Goal: Task Accomplishment & Management: Manage account settings

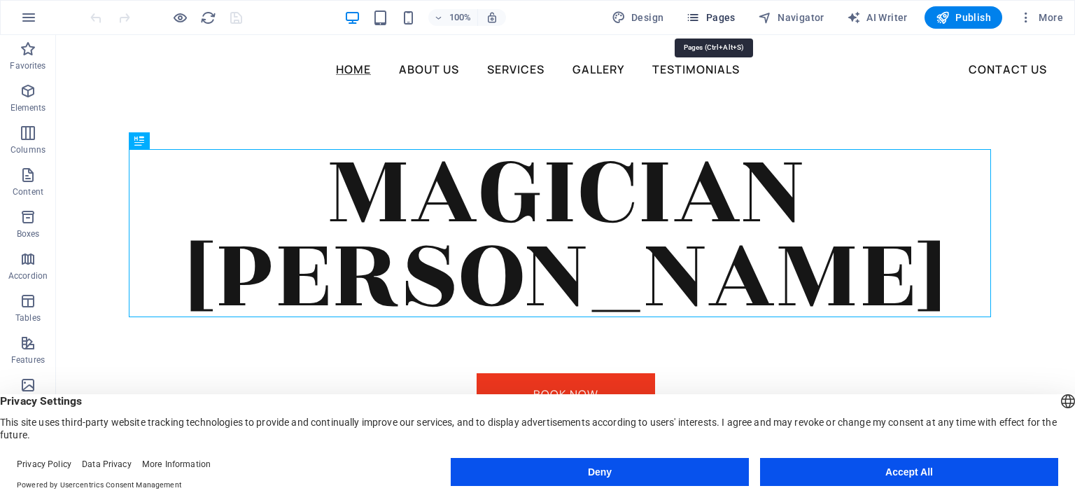
click at [717, 6] on button "Pages" at bounding box center [710, 17] width 60 height 22
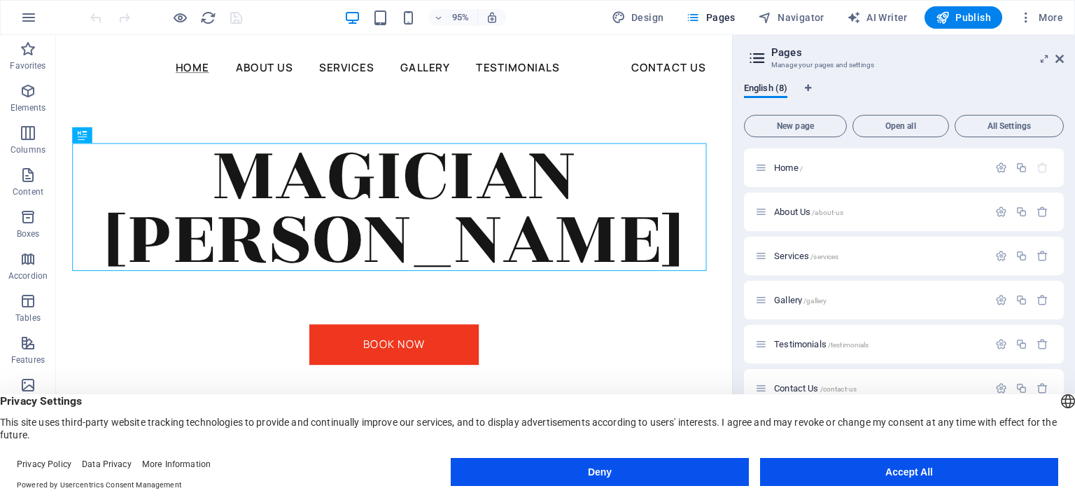
drag, startPoint x: 1064, startPoint y: 325, endPoint x: 1064, endPoint y: 367, distance: 41.3
click at [1064, 367] on div "English (8) New page Open all All Settings Home / About Us /about-us Services /…" at bounding box center [904, 274] width 342 height 406
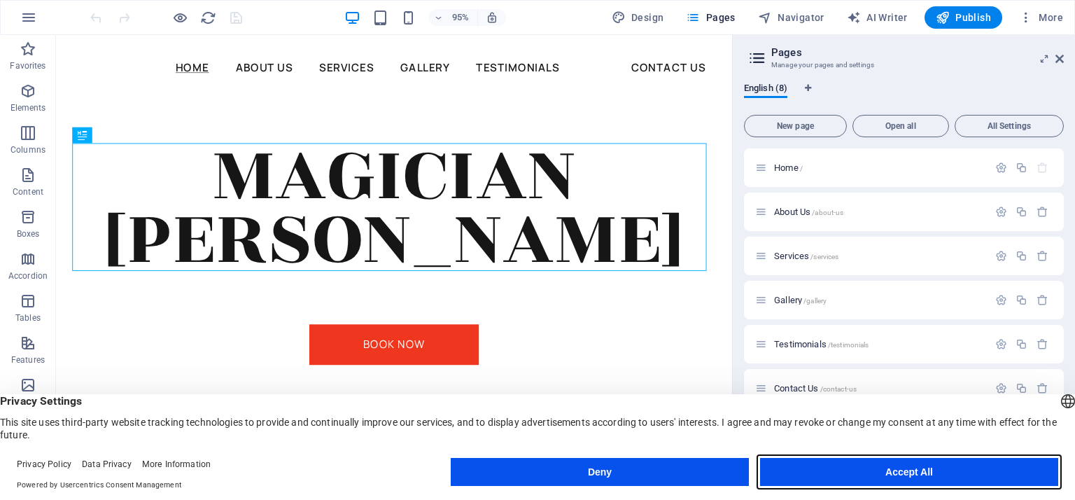
click at [878, 485] on button "Accept All" at bounding box center [909, 472] width 298 height 28
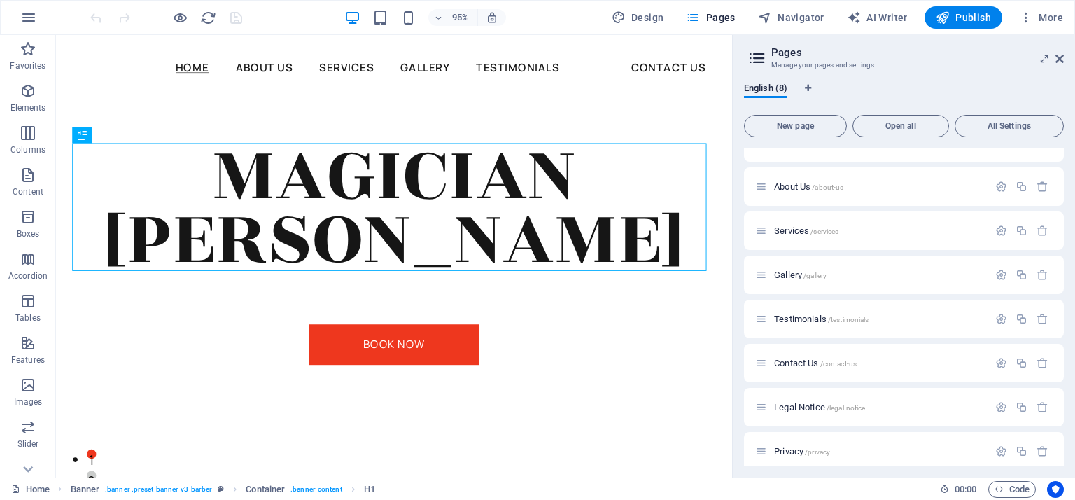
scroll to position [35, 0]
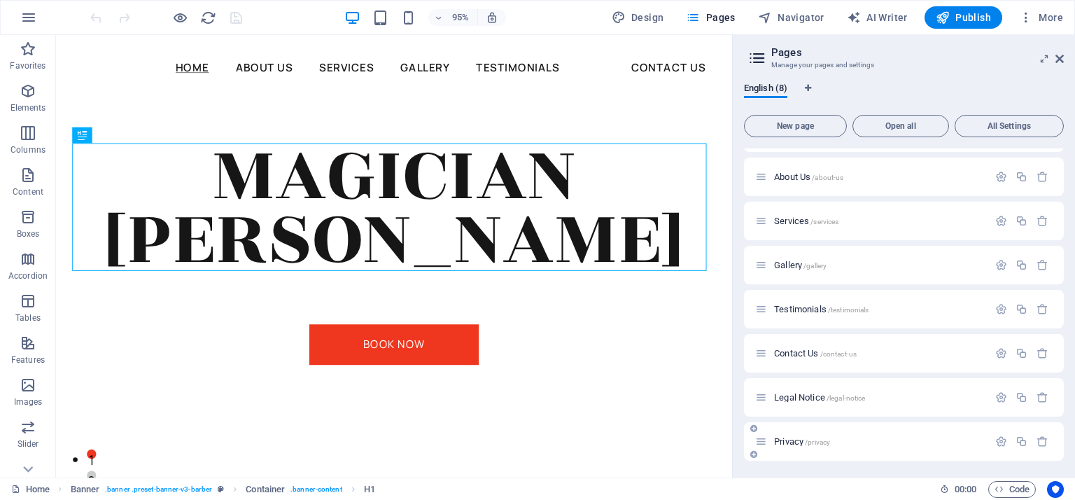
click at [928, 437] on p "Privacy /privacy" at bounding box center [879, 441] width 210 height 9
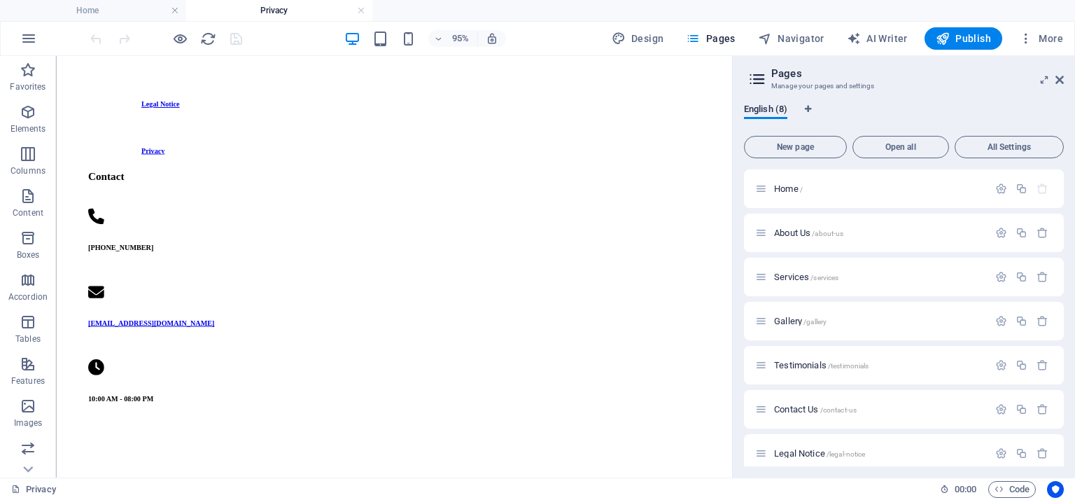
scroll to position [7307, 0]
drag, startPoint x: 766, startPoint y: 77, endPoint x: 788, endPoint y: 488, distance: 412.0
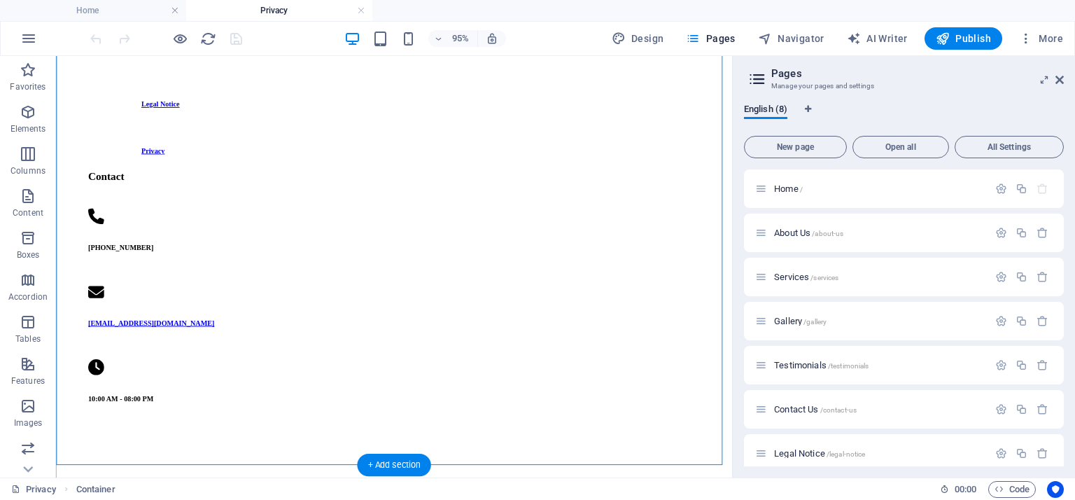
scroll to position [7490, 0]
drag, startPoint x: 533, startPoint y: 469, endPoint x: 429, endPoint y: 467, distance: 104.3
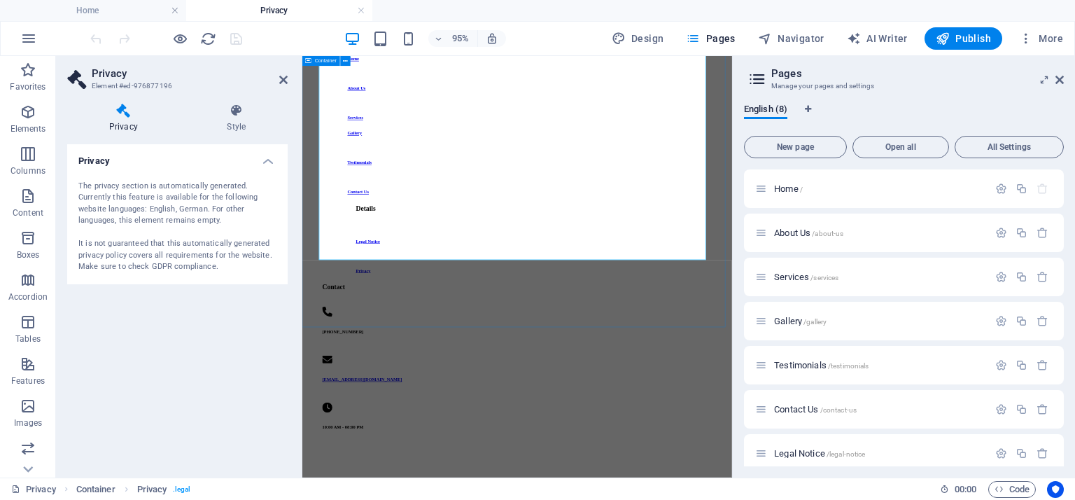
scroll to position [7428, 0]
drag, startPoint x: 229, startPoint y: 271, endPoint x: 210, endPoint y: 277, distance: 19.9
click at [210, 277] on div "The privacy section is automatically generated. Currently this feature is avail…" at bounding box center [177, 226] width 220 height 115
click at [268, 162] on h4 "Privacy" at bounding box center [177, 156] width 220 height 25
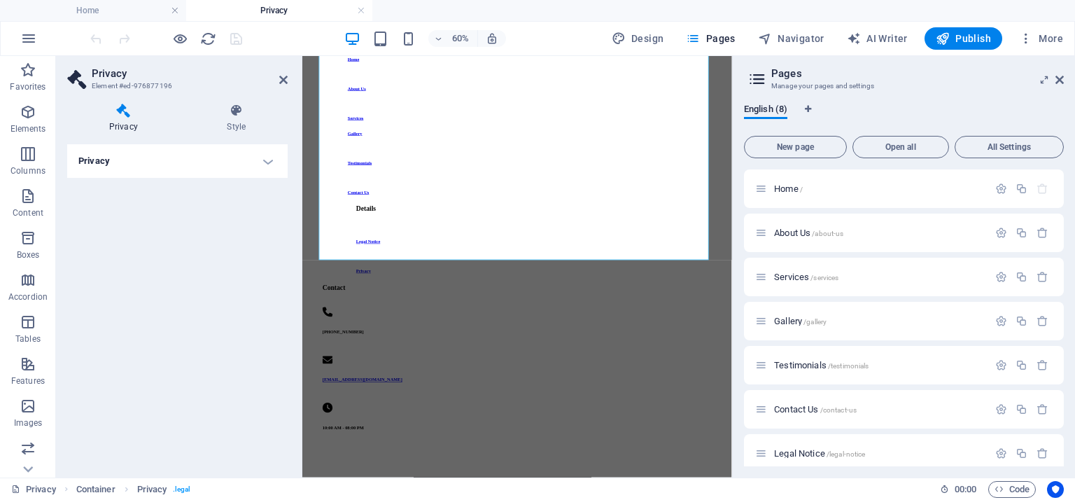
click at [268, 162] on h4 "Privacy" at bounding box center [177, 161] width 220 height 34
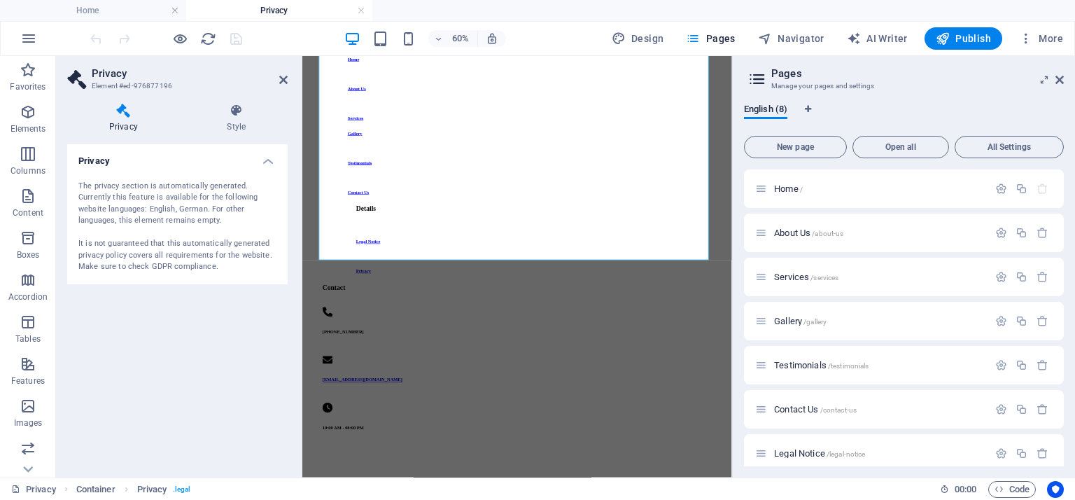
drag, startPoint x: 268, startPoint y: 162, endPoint x: 126, endPoint y: 180, distance: 143.2
click at [126, 180] on li "Privacy The privacy section is automatically generated. Currently this feature …" at bounding box center [177, 214] width 220 height 140
click at [225, 120] on h4 "Style" at bounding box center [236, 118] width 102 height 29
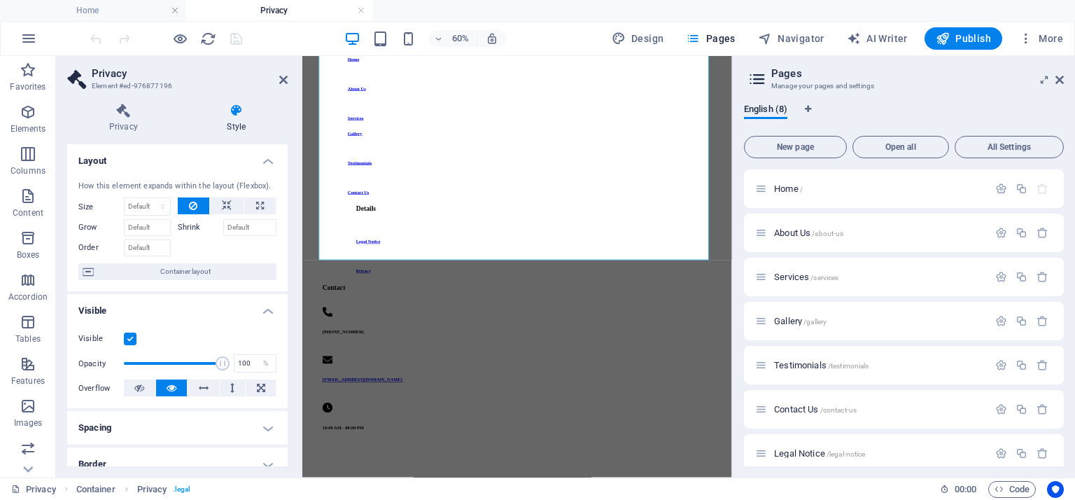
click at [225, 120] on h4 "Style" at bounding box center [236, 118] width 102 height 29
click at [283, 83] on icon at bounding box center [283, 79] width 8 height 11
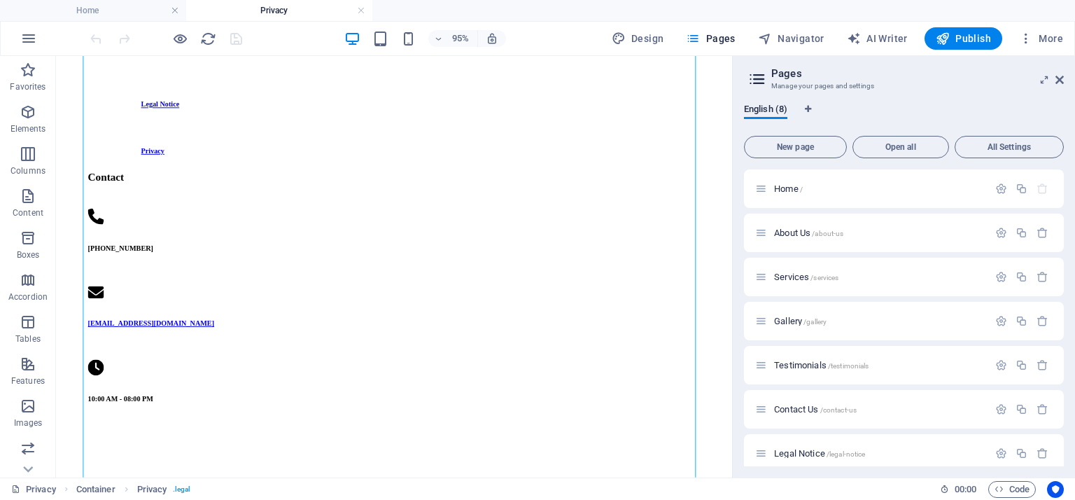
scroll to position [7177, 0]
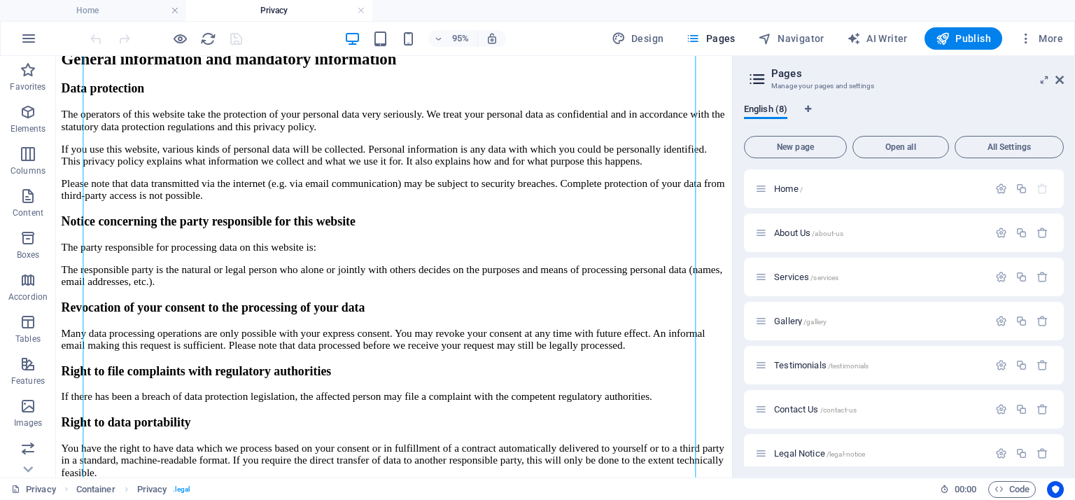
scroll to position [36, 0]
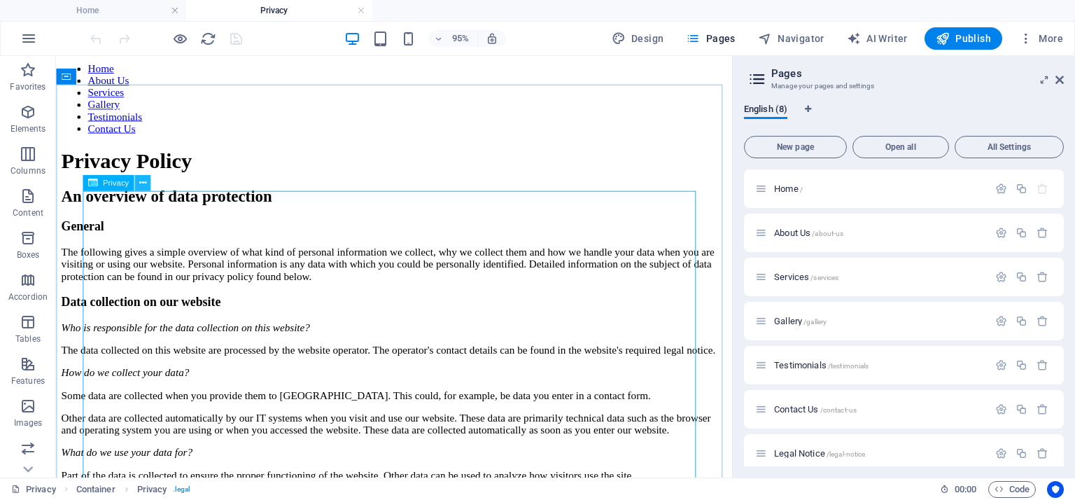
click at [147, 188] on button at bounding box center [142, 183] width 16 height 16
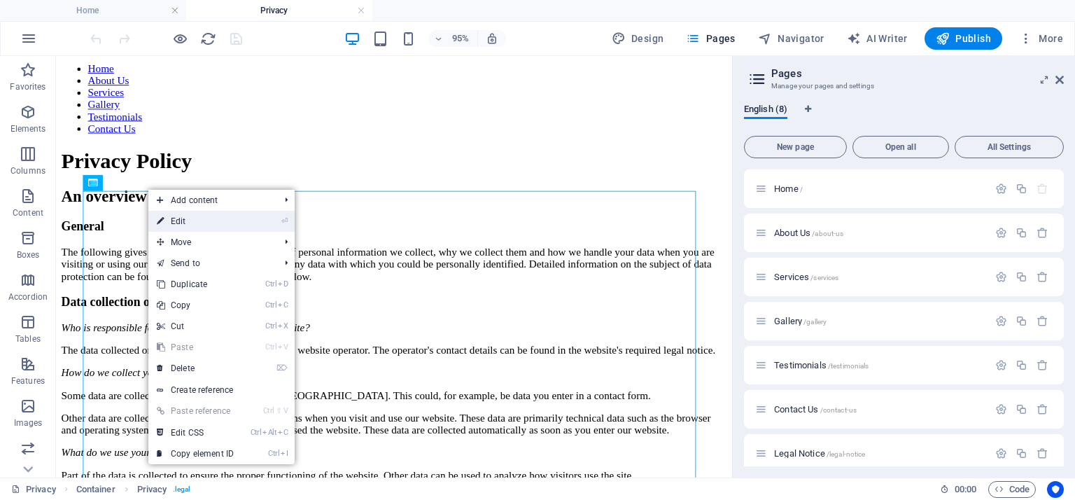
click at [196, 220] on link "⏎ Edit" at bounding box center [195, 221] width 94 height 21
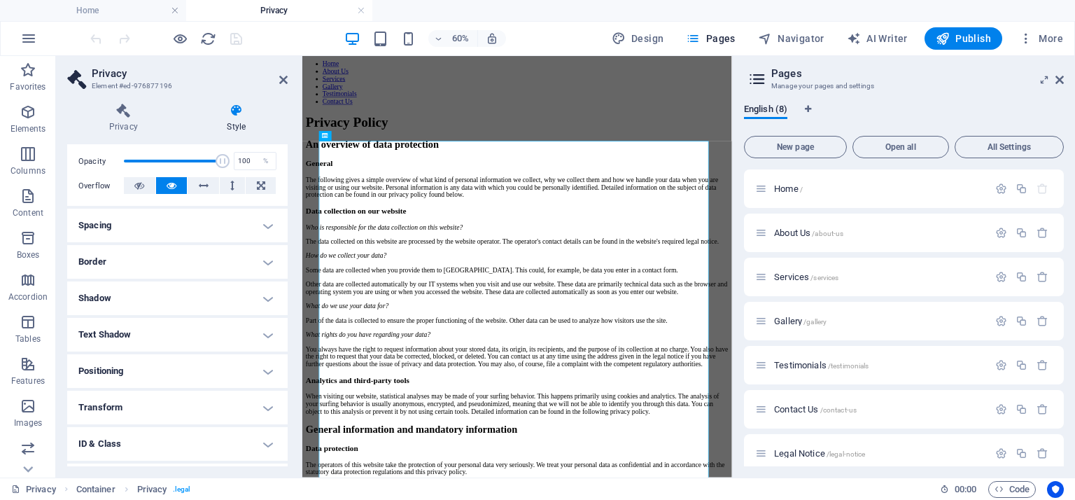
scroll to position [269, 0]
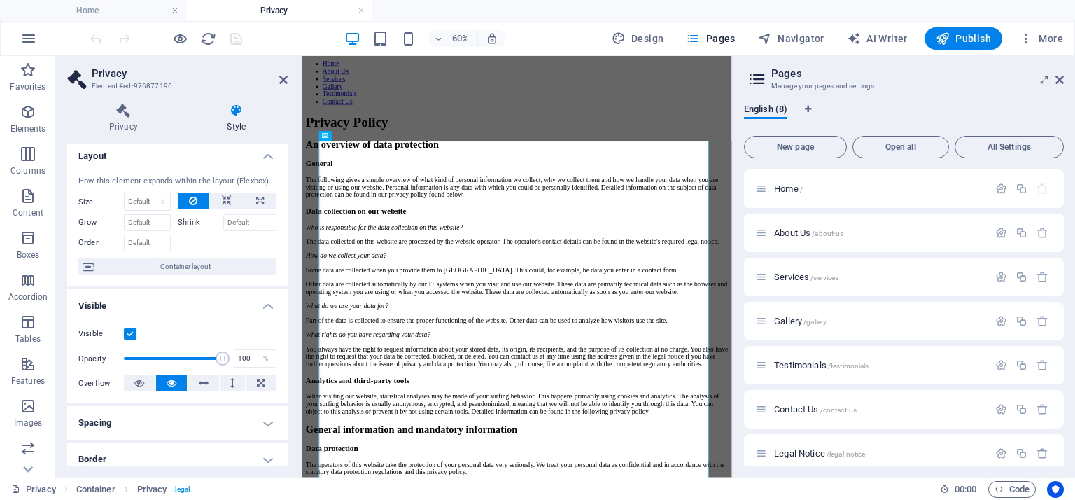
scroll to position [0, 0]
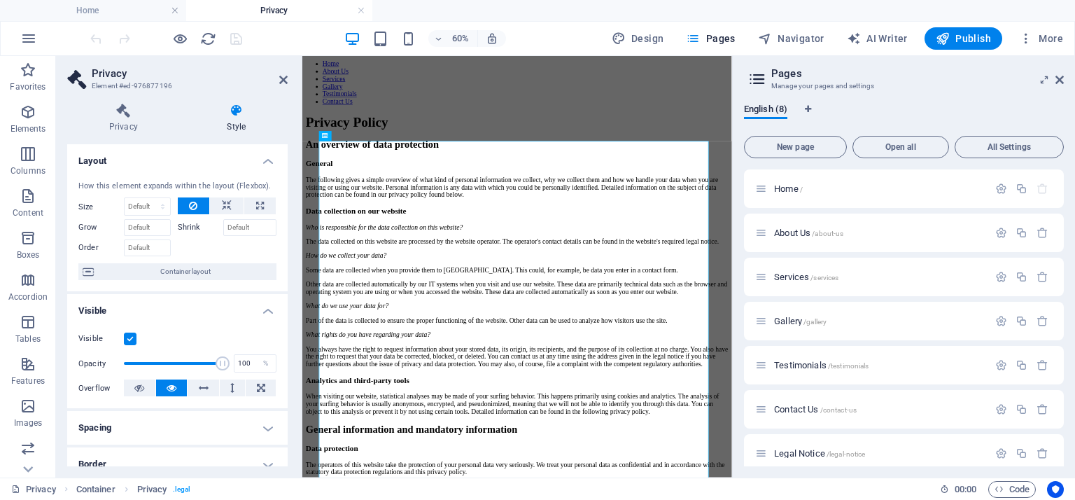
click at [249, 115] on icon at bounding box center [236, 111] width 102 height 14
click at [137, 113] on icon at bounding box center [123, 111] width 113 height 14
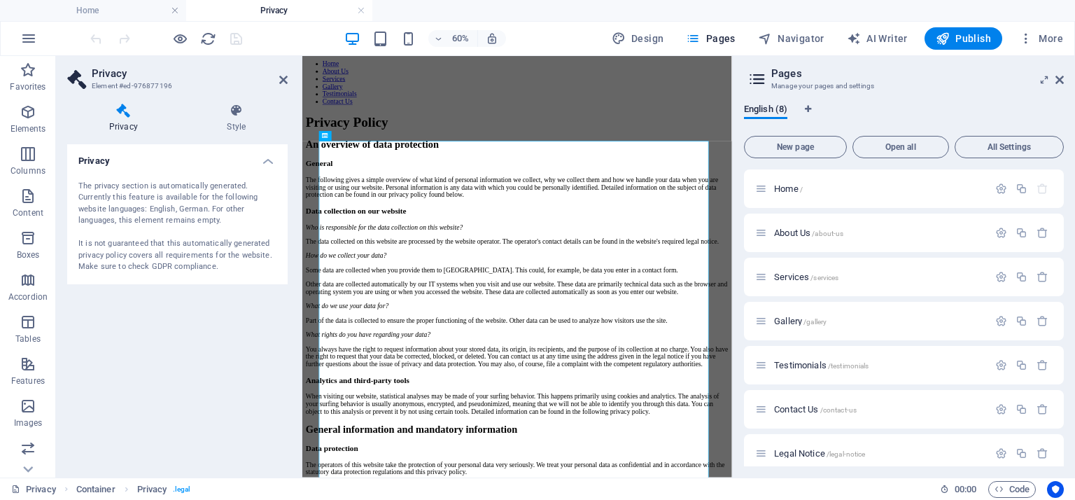
click at [129, 181] on div "The privacy section is automatically generated. Currently this feature is avail…" at bounding box center [177, 227] width 198 height 92
click at [128, 210] on div "The privacy section is automatically generated. Currently this feature is avail…" at bounding box center [177, 227] width 198 height 92
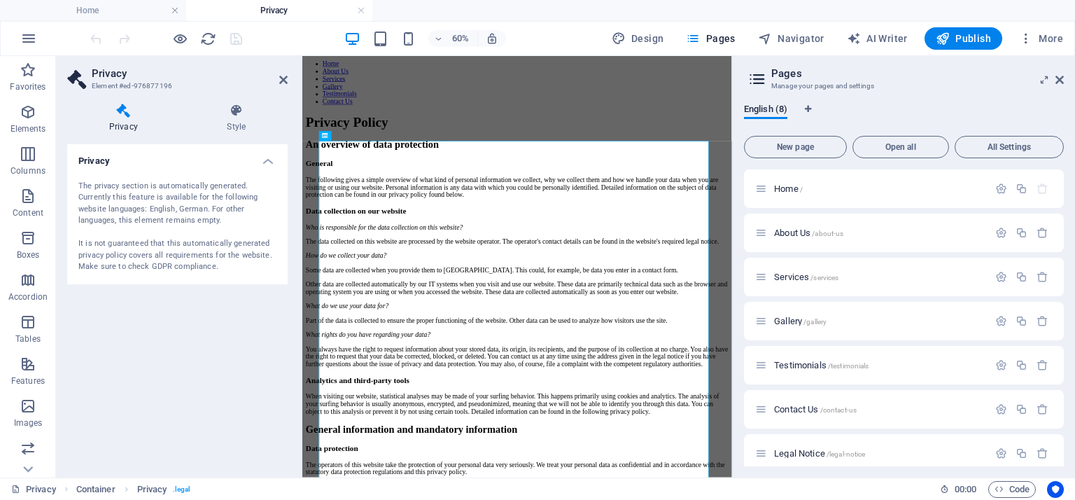
click at [101, 218] on div "The privacy section is automatically generated. Currently this feature is avail…" at bounding box center [177, 227] width 198 height 92
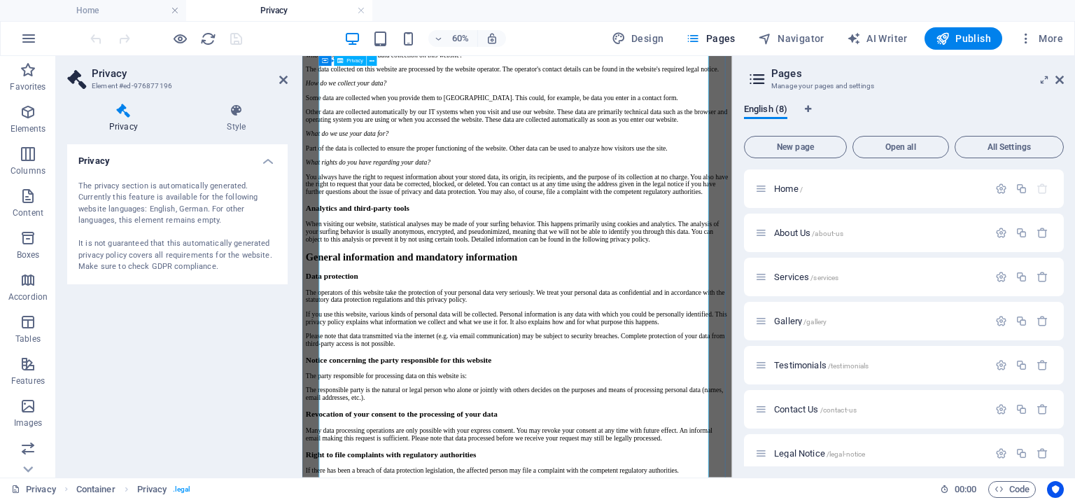
click at [283, 79] on icon at bounding box center [283, 79] width 8 height 11
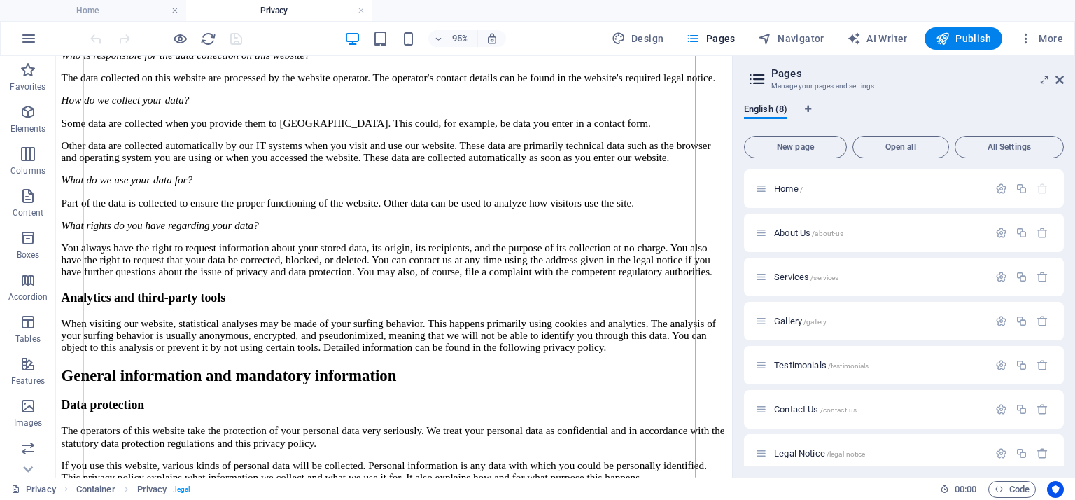
scroll to position [0, 0]
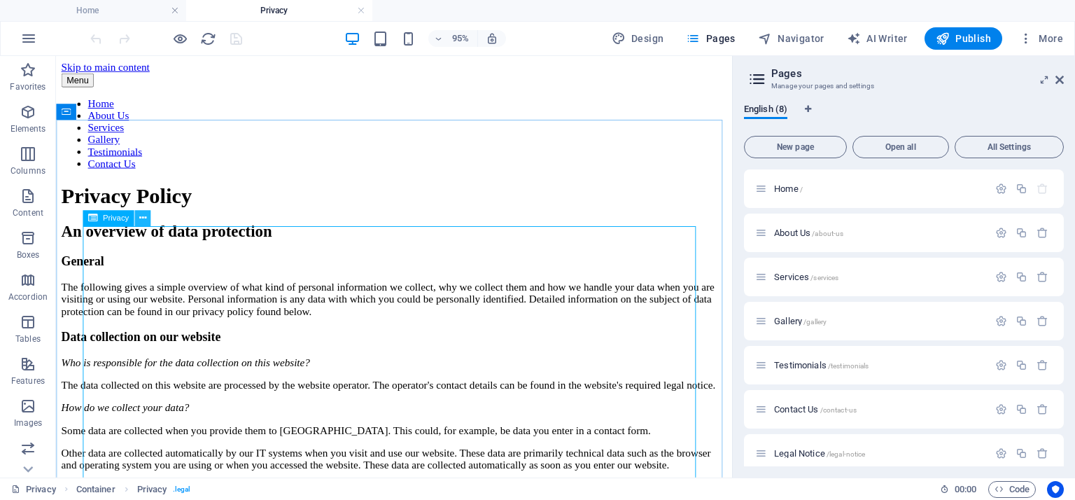
click at [145, 223] on icon at bounding box center [142, 218] width 7 height 14
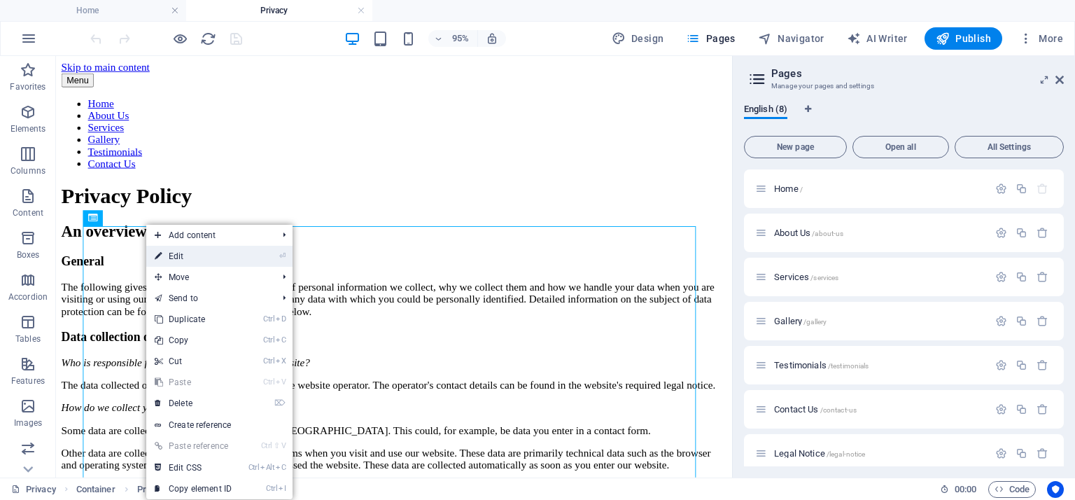
click at [182, 258] on link "⏎ Edit" at bounding box center [193, 256] width 94 height 21
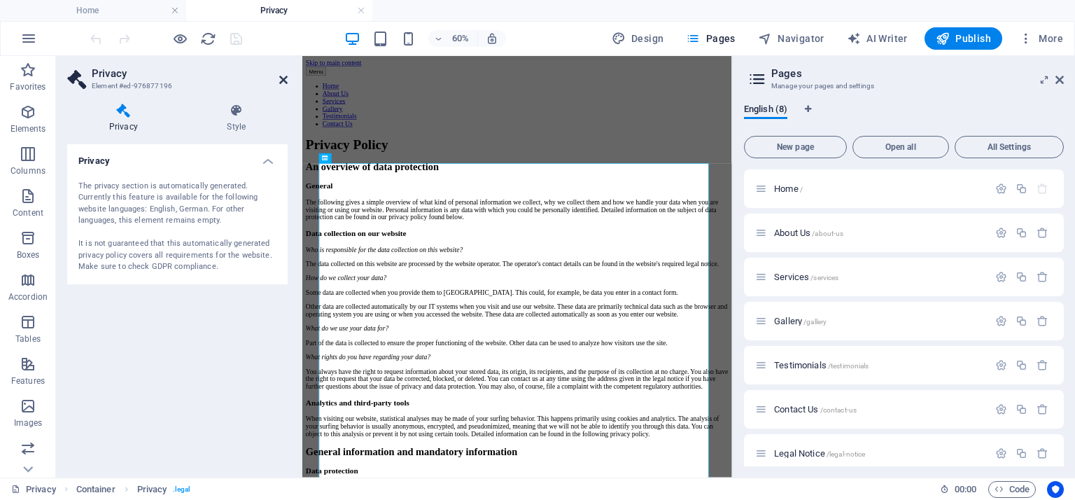
click at [282, 82] on icon at bounding box center [283, 79] width 8 height 11
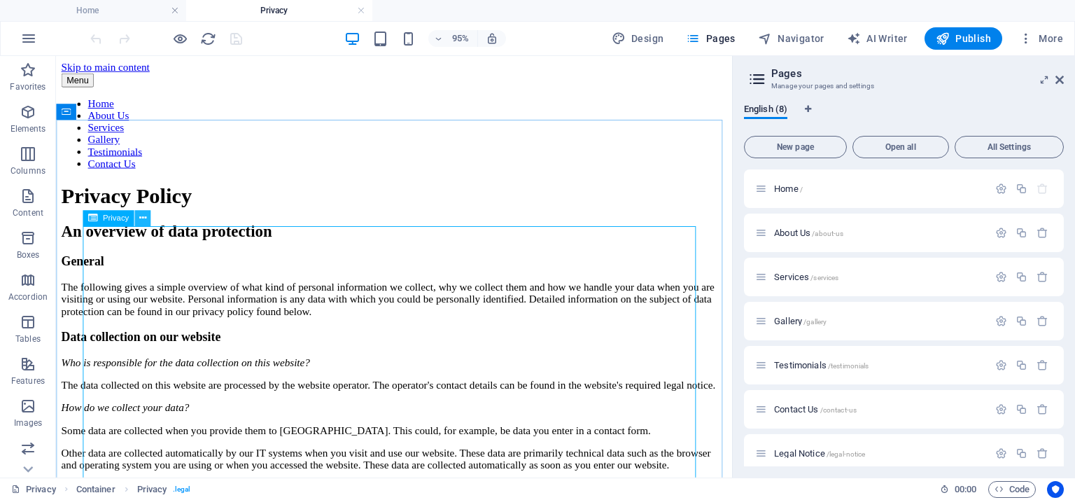
click at [148, 219] on button at bounding box center [142, 218] width 16 height 16
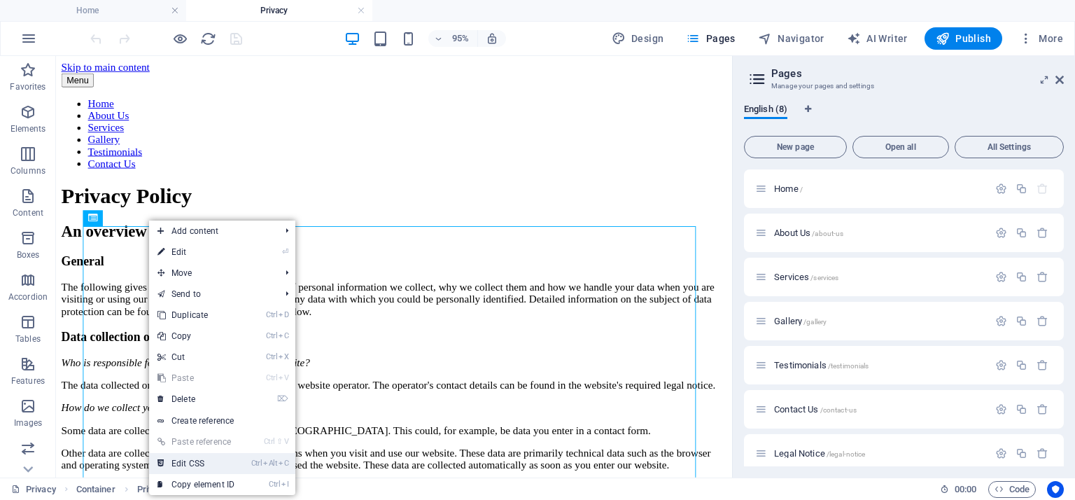
click at [199, 461] on link "Ctrl Alt C Edit CSS" at bounding box center [196, 463] width 94 height 21
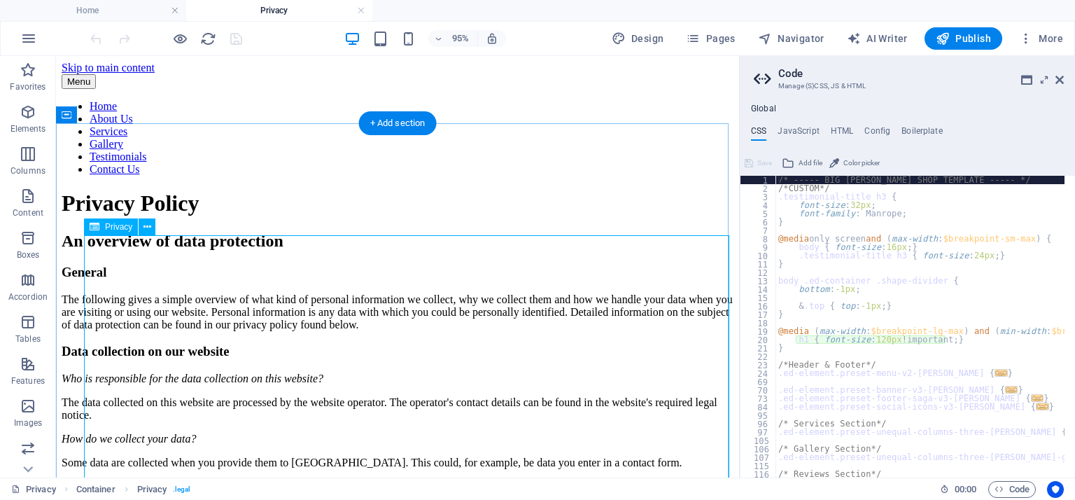
type textarea "h1 { font-size: 120px !important; }"
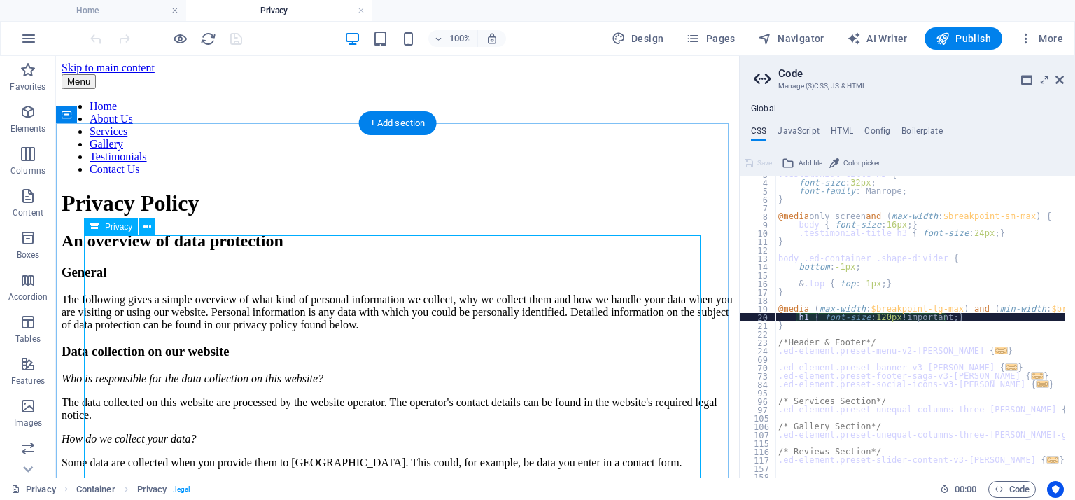
scroll to position [22, 0]
click at [151, 231] on button at bounding box center [147, 226] width 17 height 17
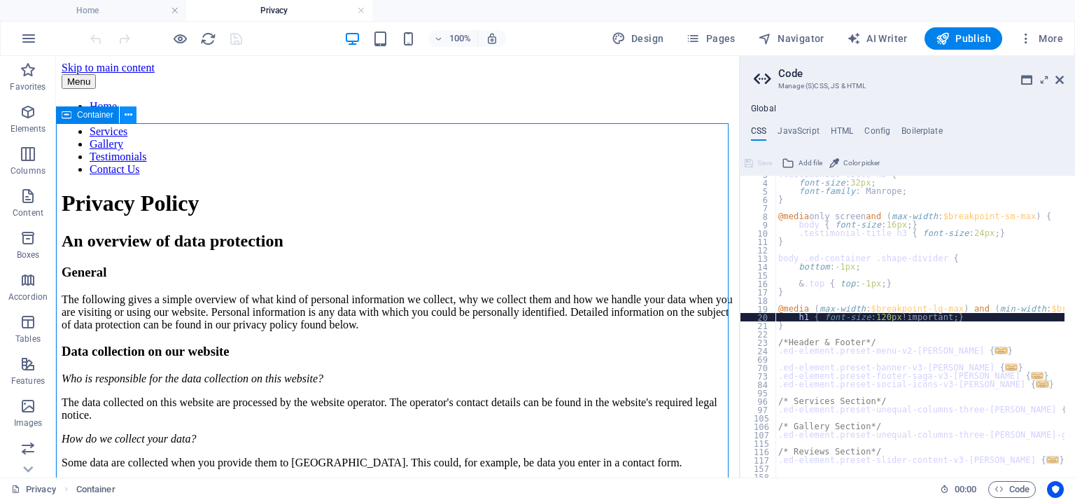
click at [134, 111] on button at bounding box center [128, 114] width 17 height 17
click at [29, 204] on icon "button" at bounding box center [28, 196] width 17 height 17
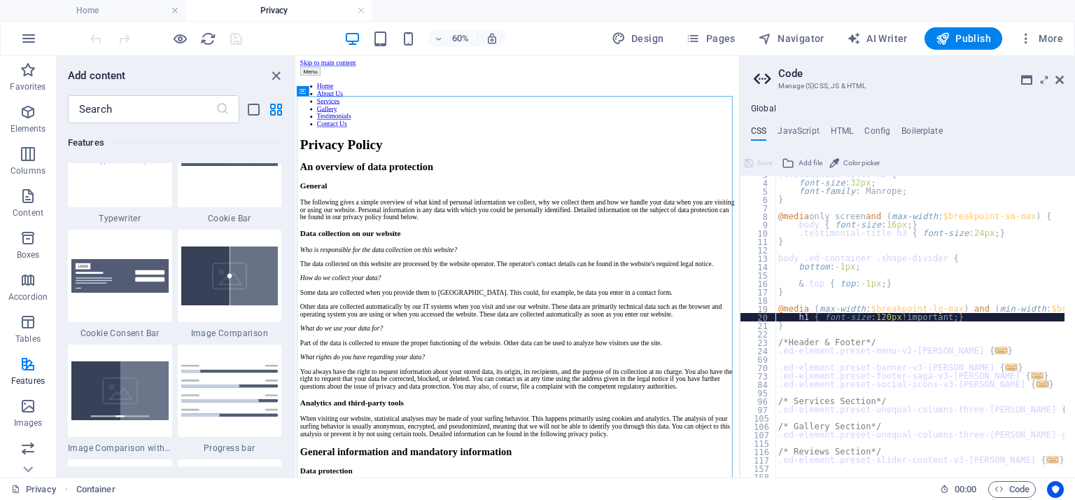
scroll to position [5866, 0]
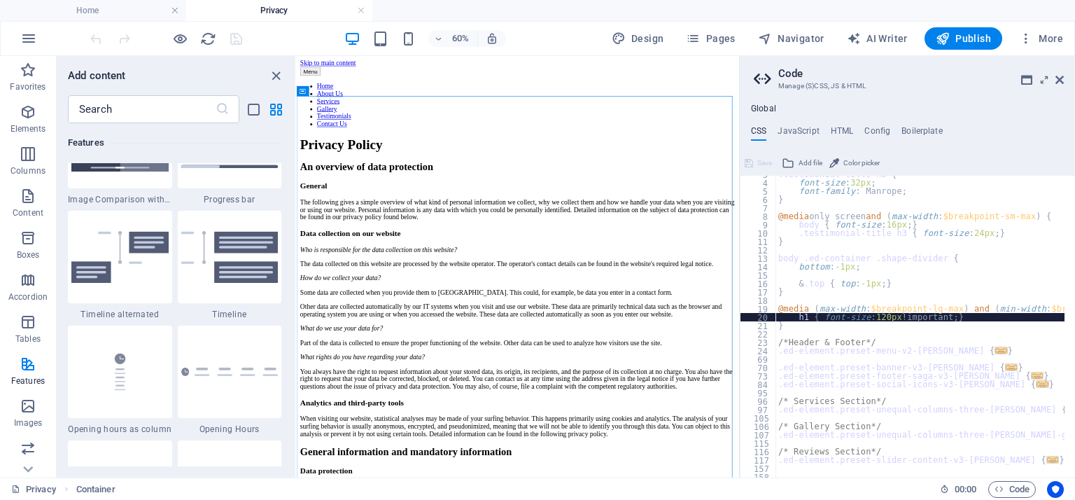
drag, startPoint x: 285, startPoint y: 272, endPoint x: 208, endPoint y: 139, distance: 154.6
click at [289, 286] on div "Favorites 1 Star Headline 1 Star Container Elements 1 Star Headline 1 Star Text…" at bounding box center [176, 294] width 239 height 343
click at [173, 104] on input "text" at bounding box center [142, 109] width 148 height 28
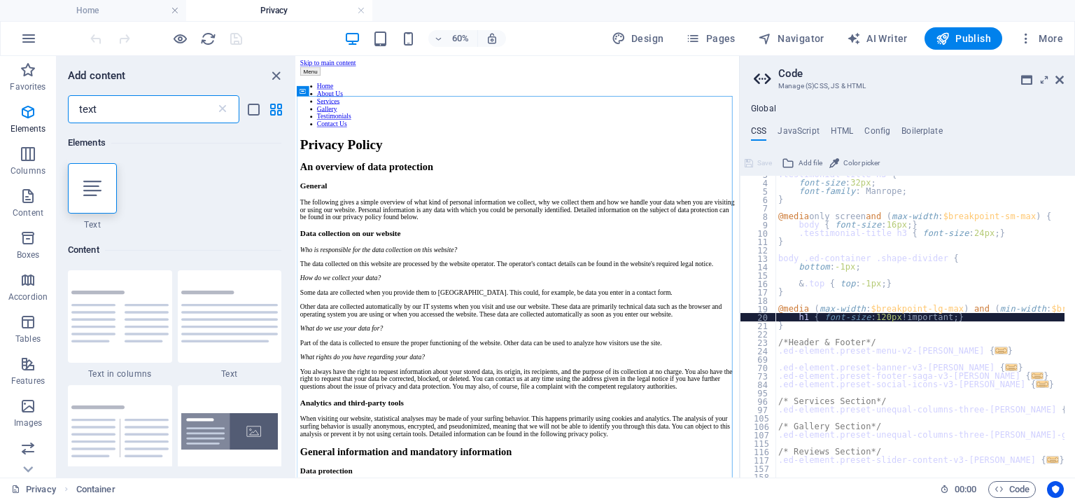
scroll to position [0, 0]
type input "text"
click at [120, 332] on img at bounding box center [119, 316] width 97 height 52
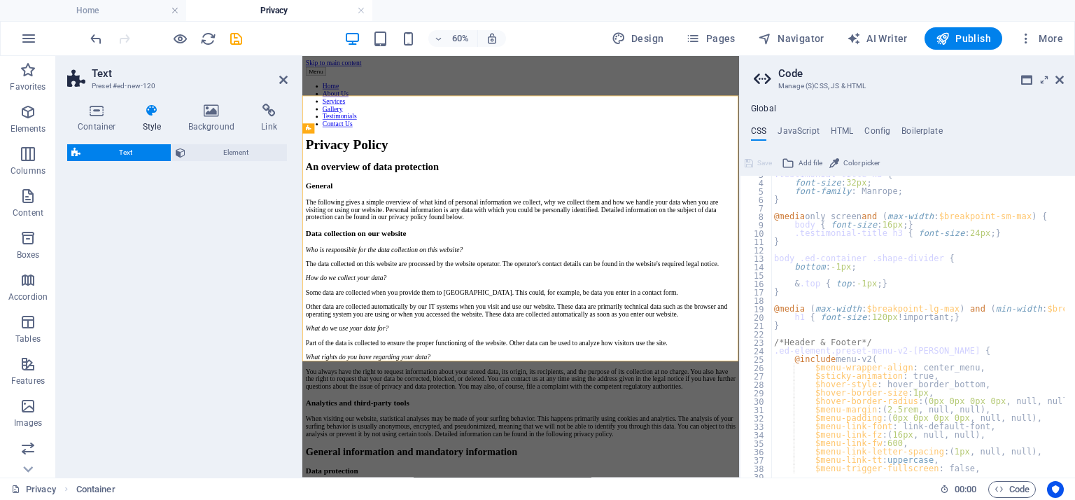
scroll to position [7655, 0]
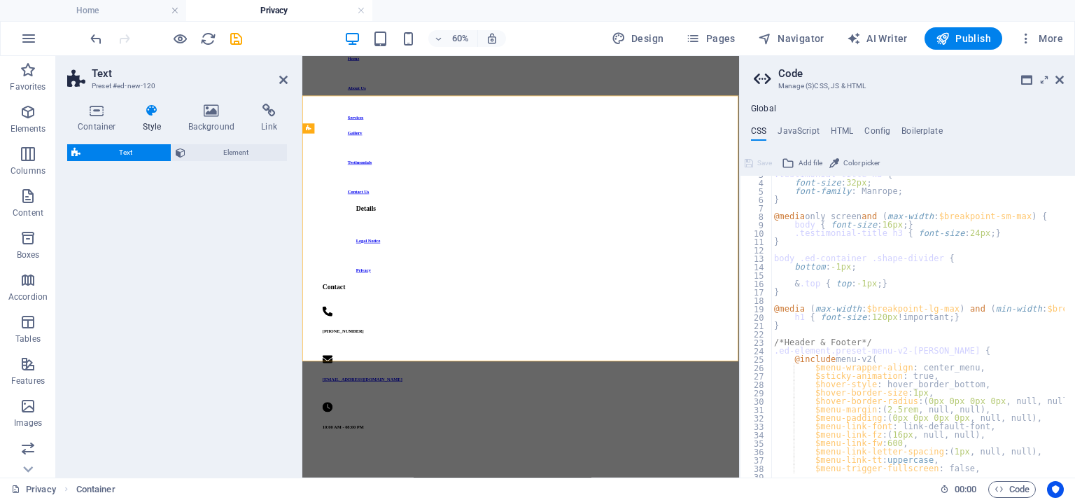
select select "rem"
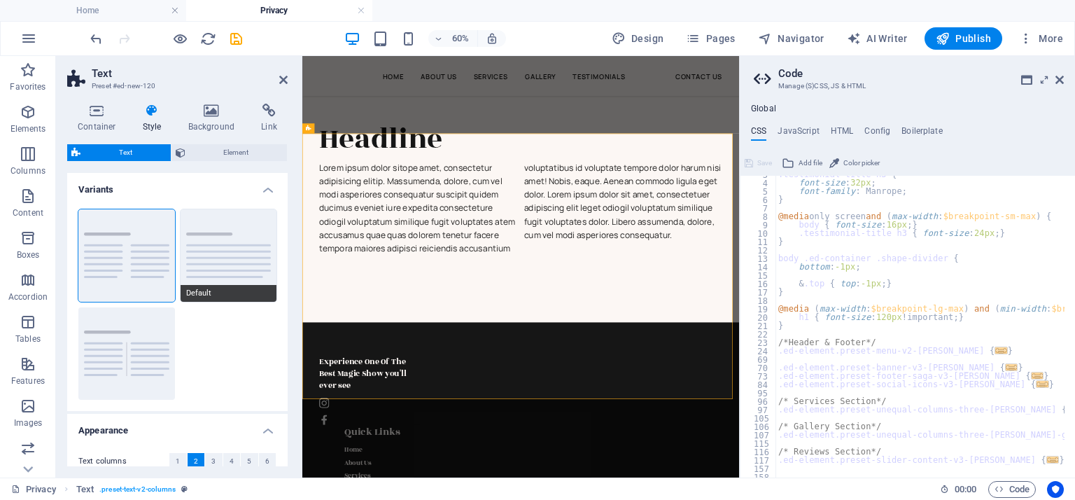
click at [248, 255] on button "Default" at bounding box center [229, 255] width 97 height 92
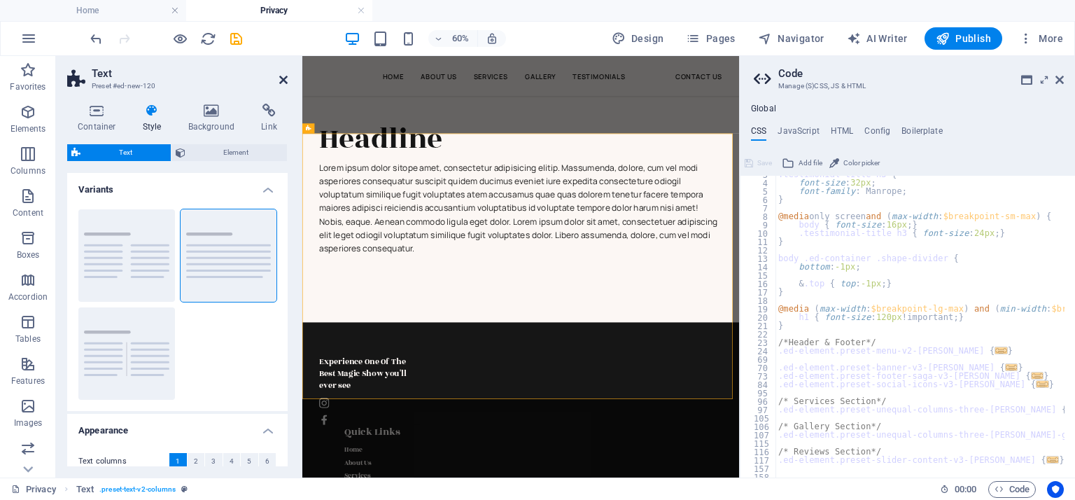
click at [285, 81] on icon at bounding box center [283, 79] width 8 height 11
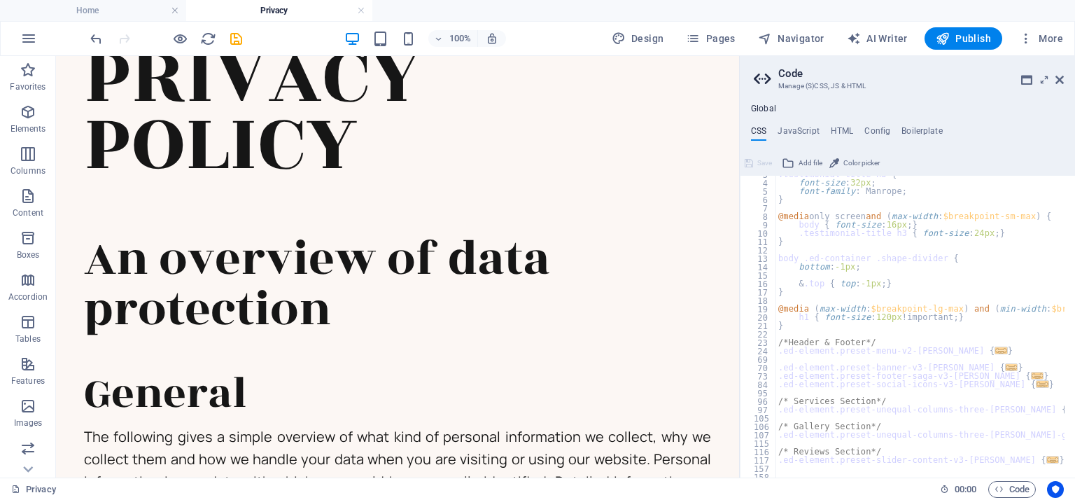
scroll to position [0, 0]
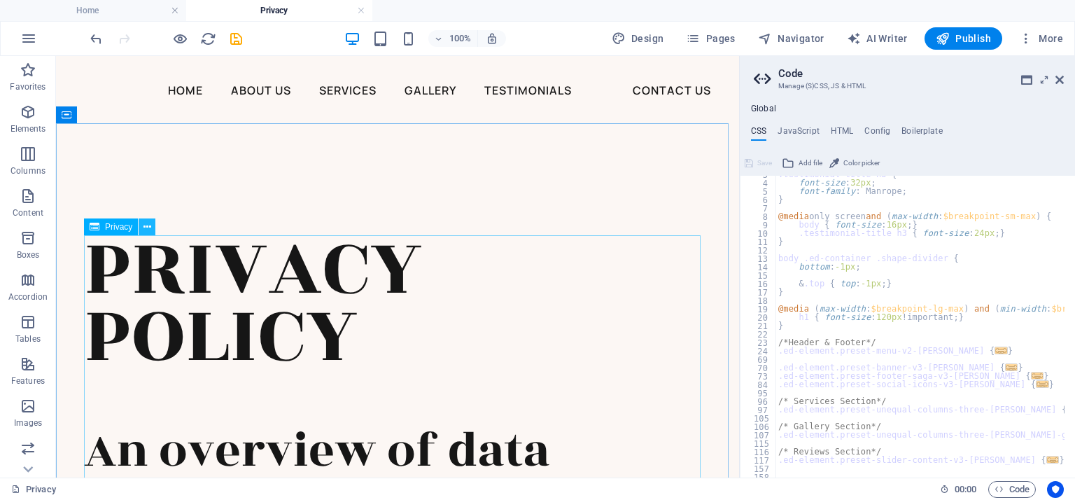
click at [148, 224] on icon at bounding box center [147, 227] width 8 height 15
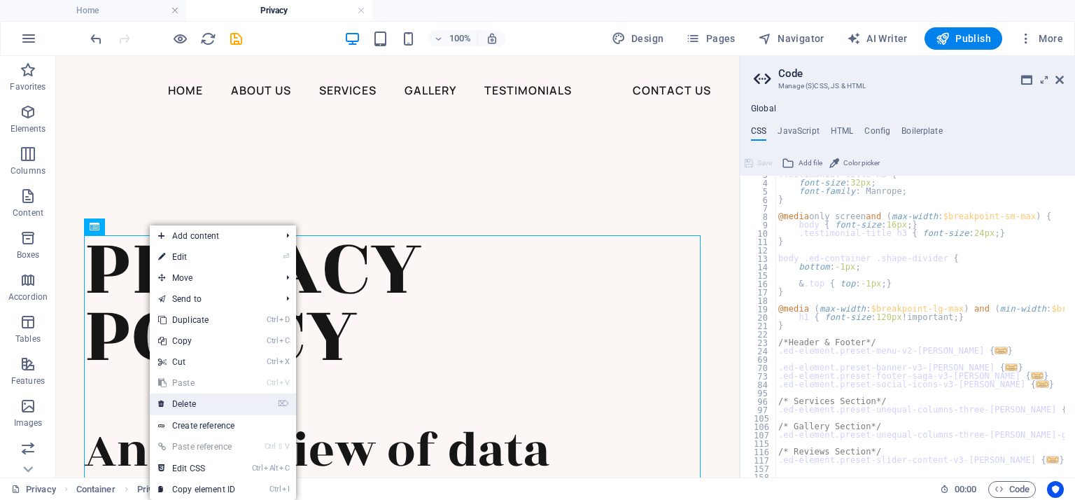
click at [194, 408] on link "⌦ Delete" at bounding box center [197, 403] width 94 height 21
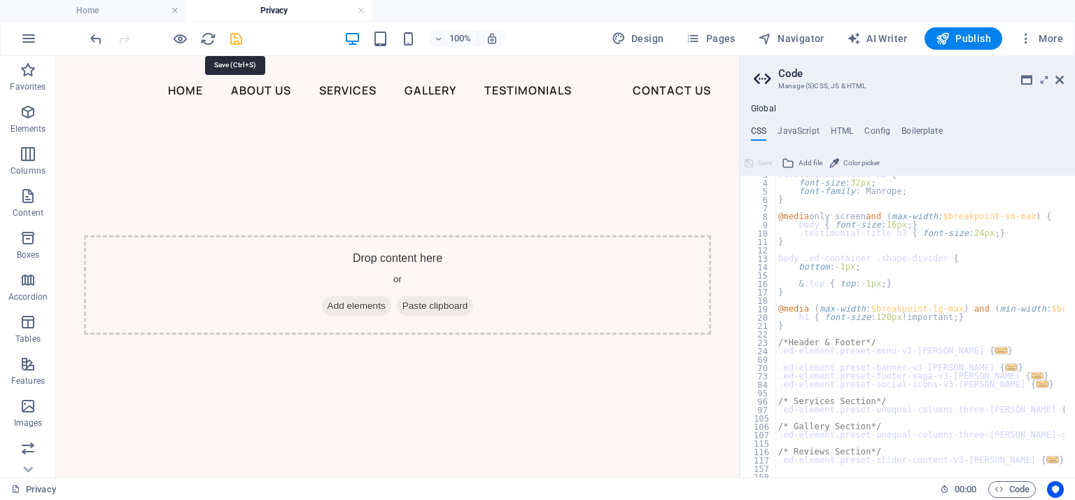
click at [235, 33] on icon "save" at bounding box center [236, 39] width 16 height 16
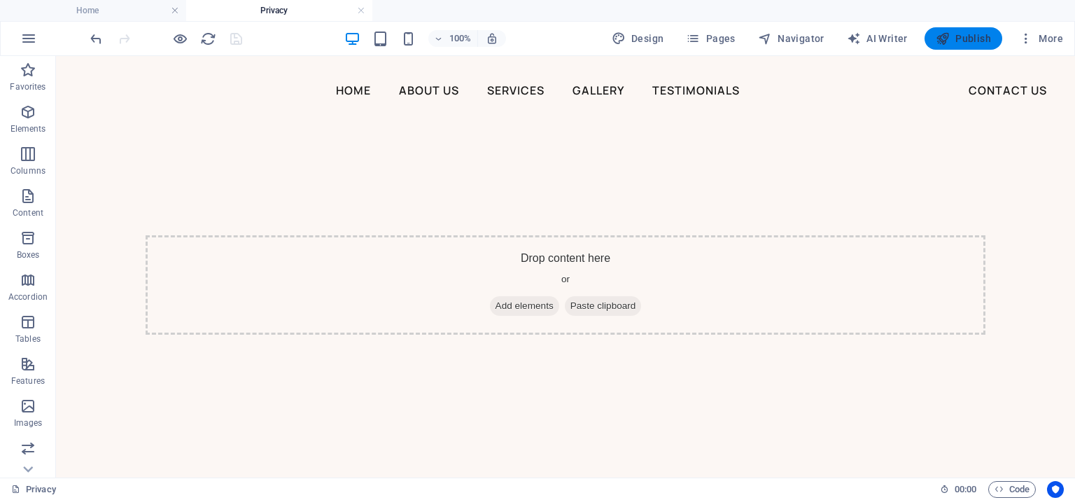
click at [983, 42] on span "Publish" at bounding box center [963, 38] width 55 height 14
